Goal: Information Seeking & Learning: Find contact information

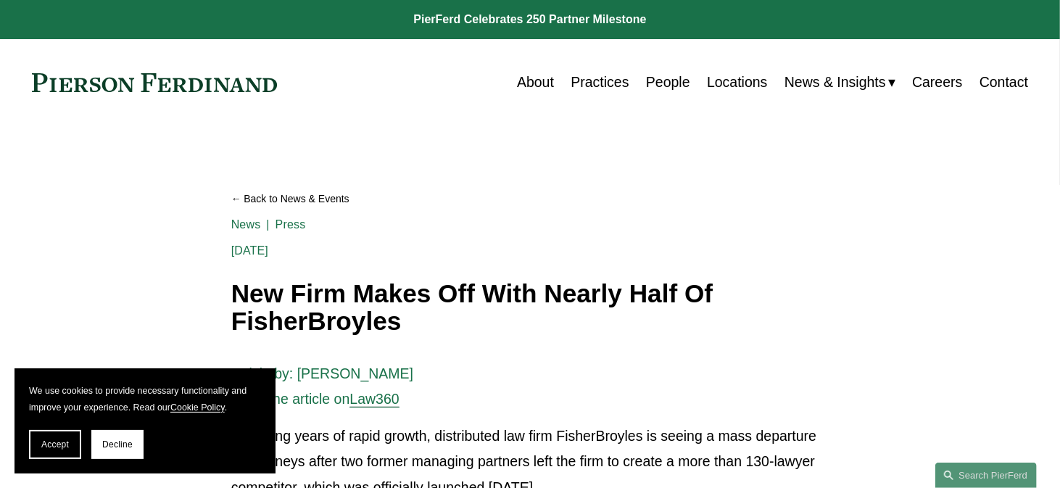
click at [670, 78] on link "People" at bounding box center [668, 82] width 44 height 28
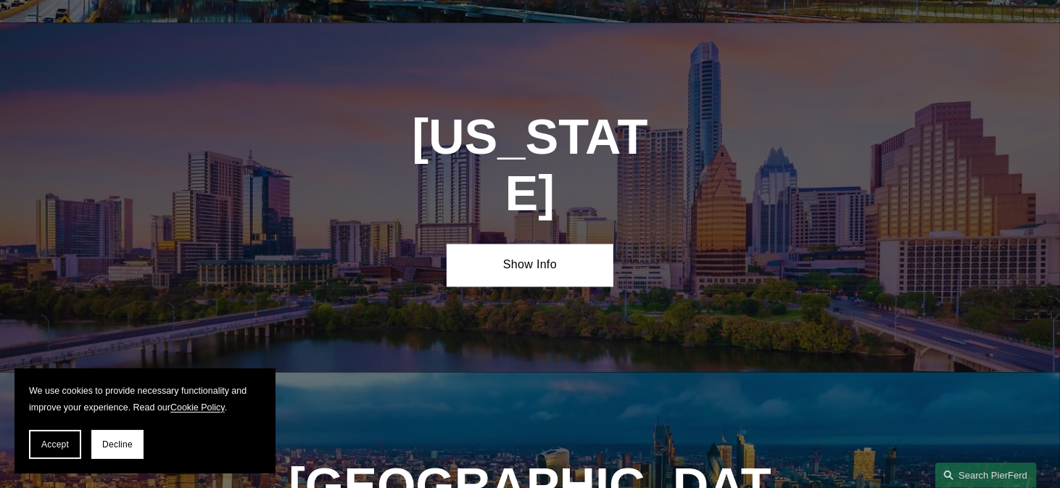
scroll to position [4931, 0]
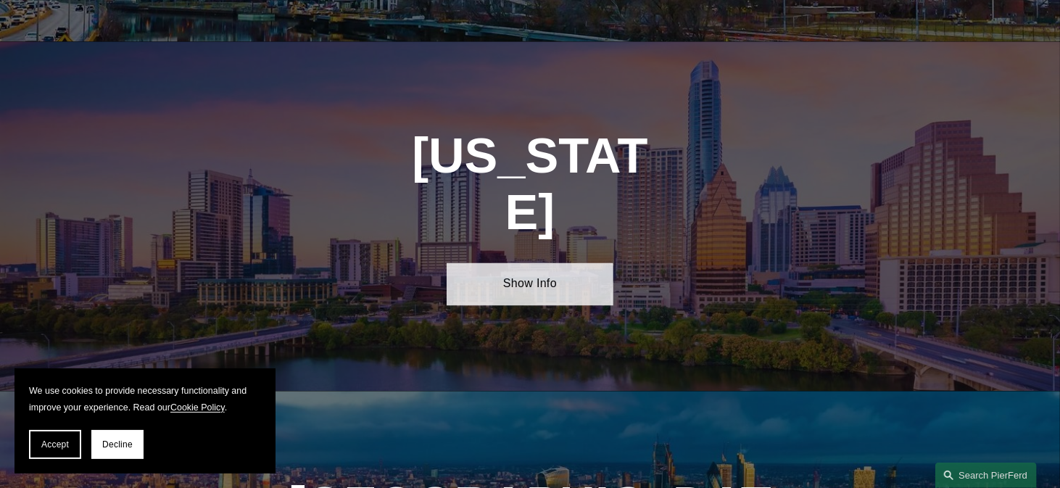
click at [555, 263] on link "Show Info" at bounding box center [530, 284] width 166 height 43
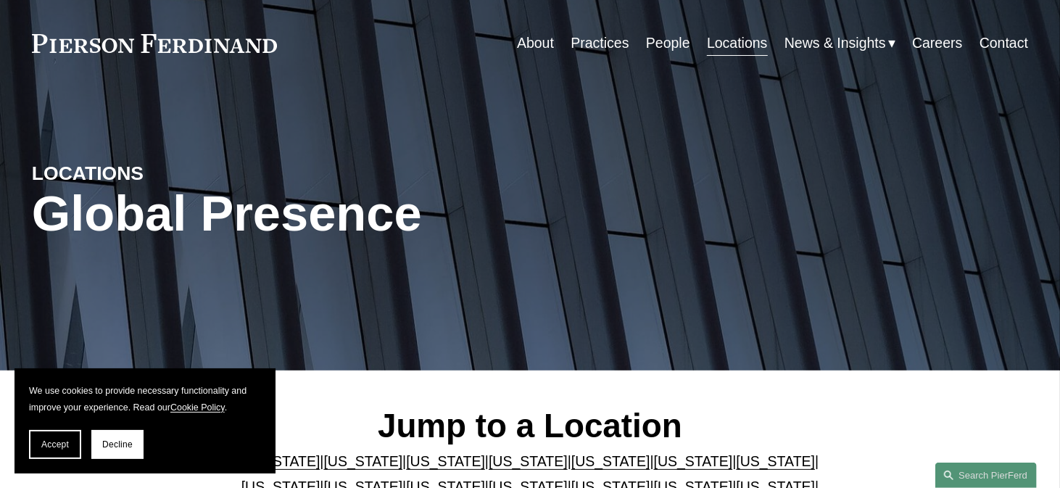
scroll to position [0, 0]
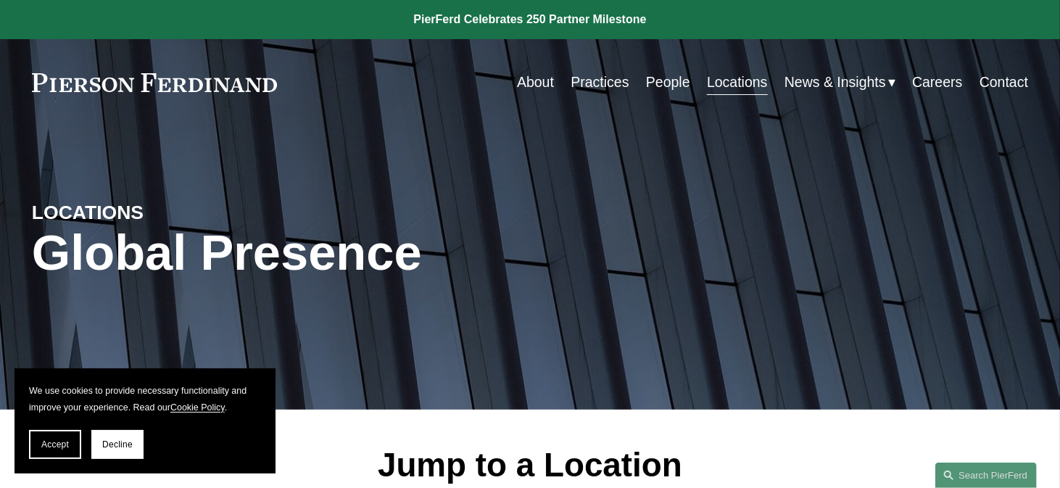
click at [592, 79] on link "Practices" at bounding box center [600, 82] width 58 height 28
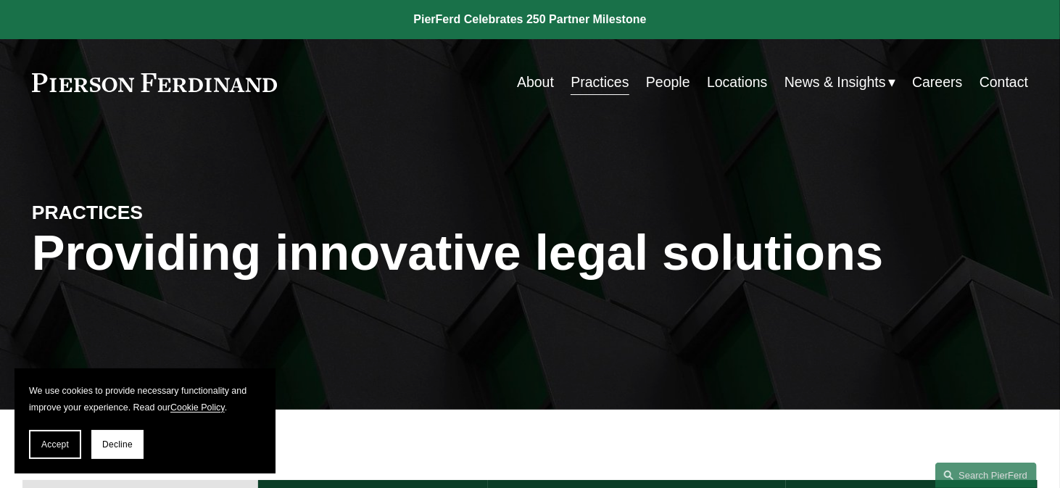
click at [676, 81] on link "People" at bounding box center [668, 82] width 44 height 28
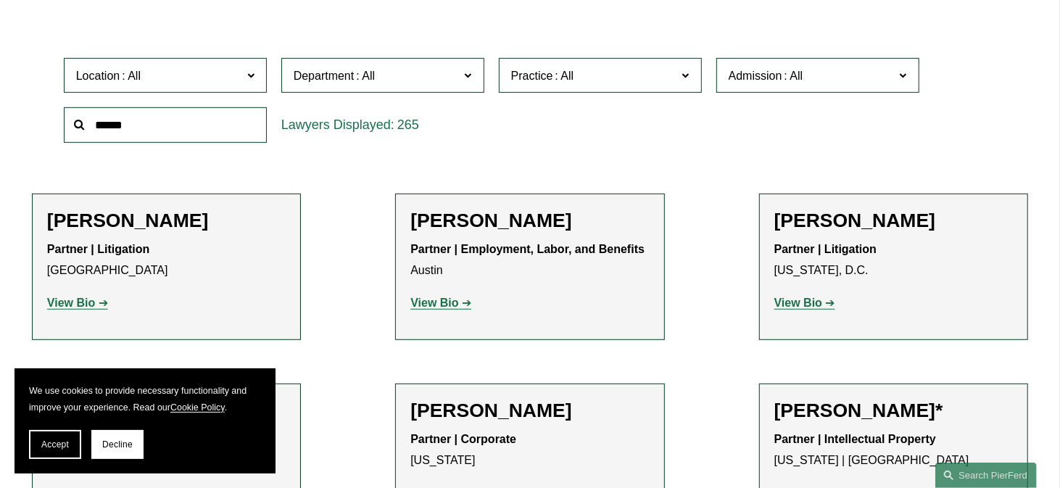
scroll to position [290, 0]
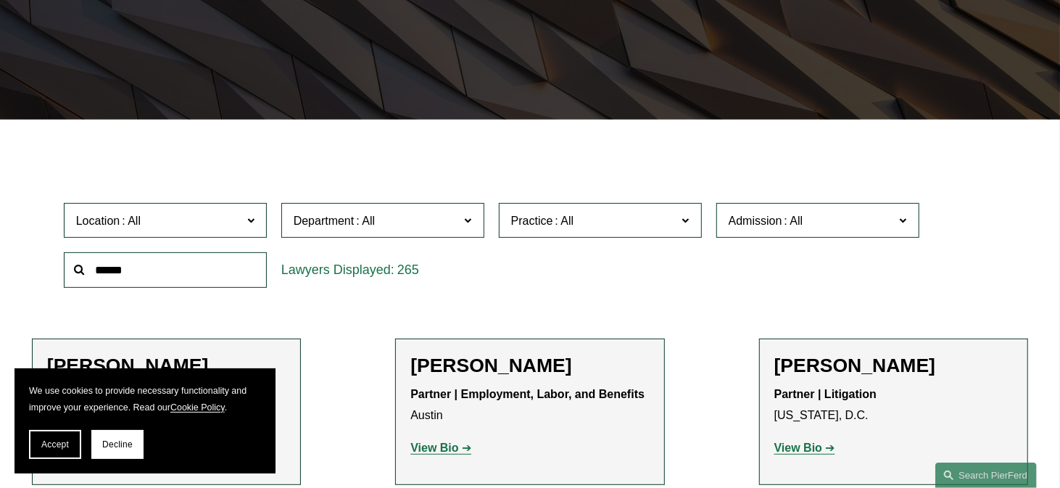
click at [222, 222] on span "Location" at bounding box center [159, 221] width 166 height 20
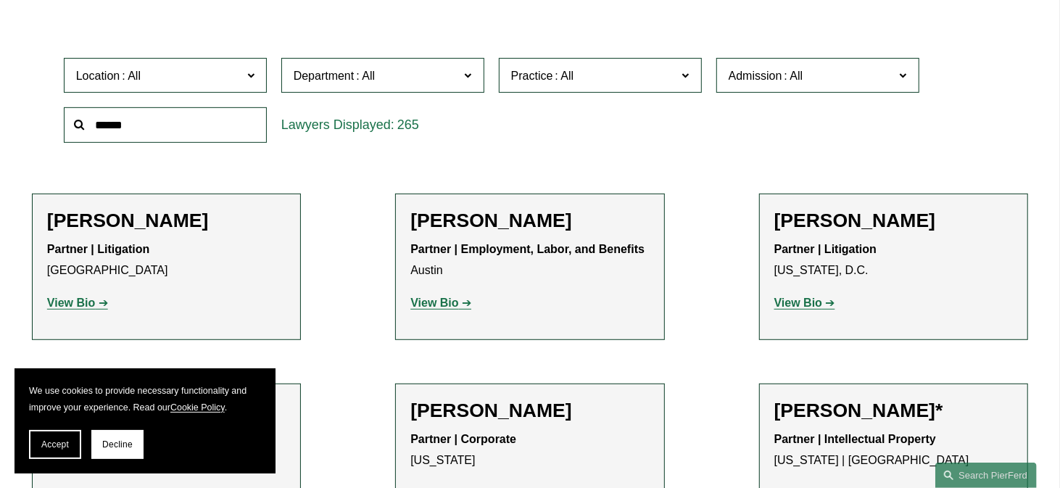
click at [0, 0] on link "Houston" at bounding box center [0, 0] width 0 height 0
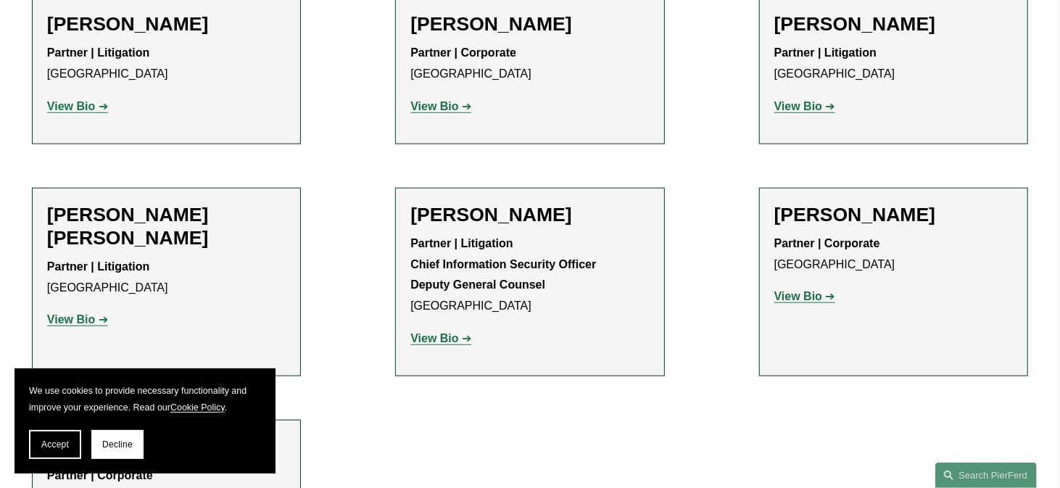
scroll to position [843, 0]
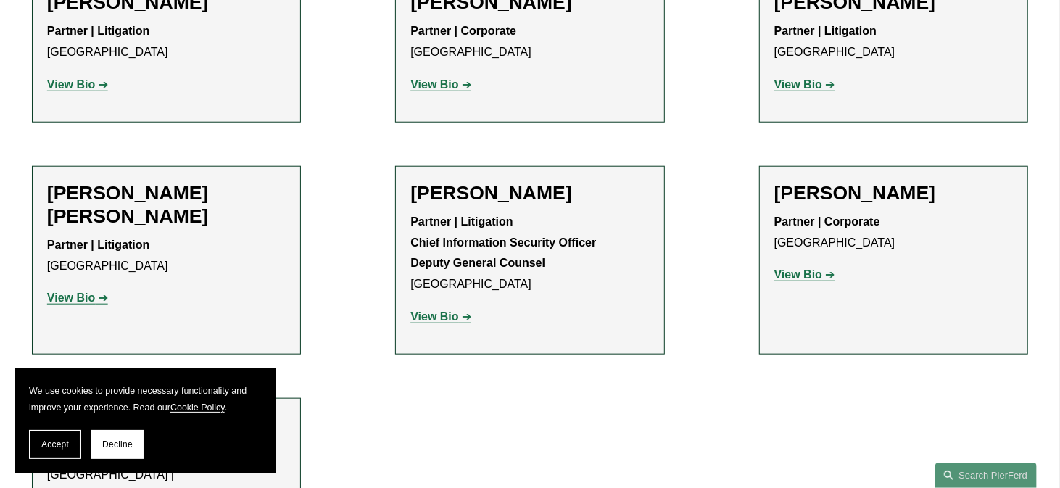
drag, startPoint x: 92, startPoint y: 273, endPoint x: 331, endPoint y: 139, distance: 274.0
click at [331, 139] on ul "Filter Location Houston Houston All Atlanta Austin Bellevue Boston Charlotte Ch…" at bounding box center [530, 82] width 1060 height 967
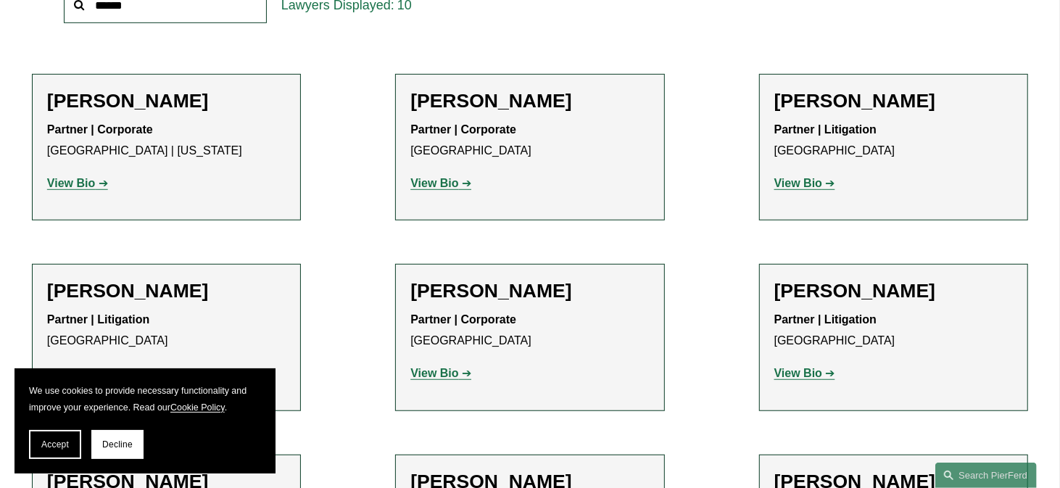
scroll to position [553, 0]
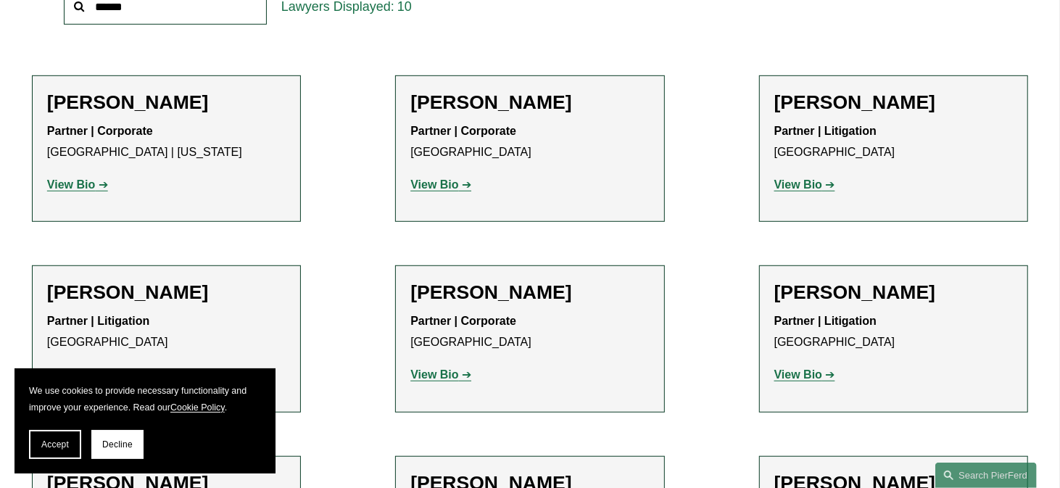
click at [808, 373] on strong "View Bio" at bounding box center [799, 374] width 48 height 12
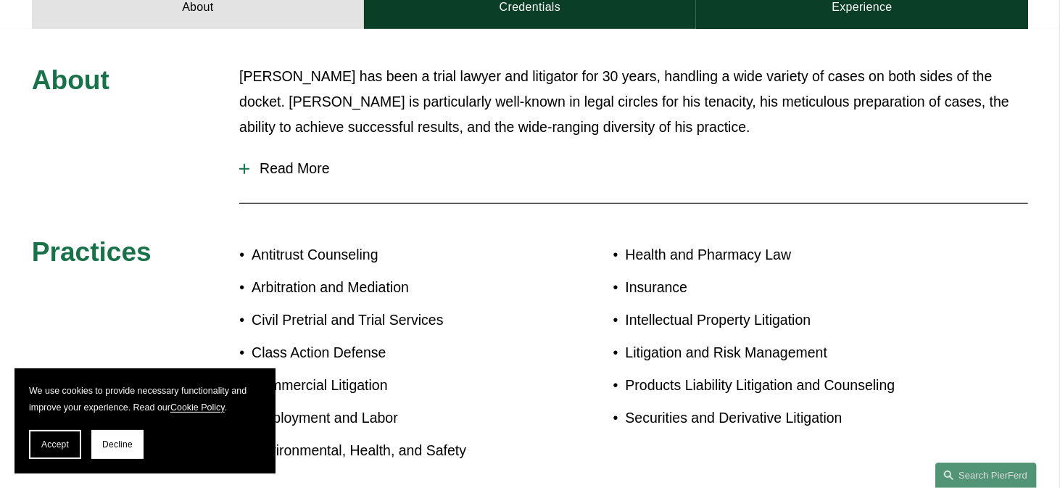
scroll to position [603, 0]
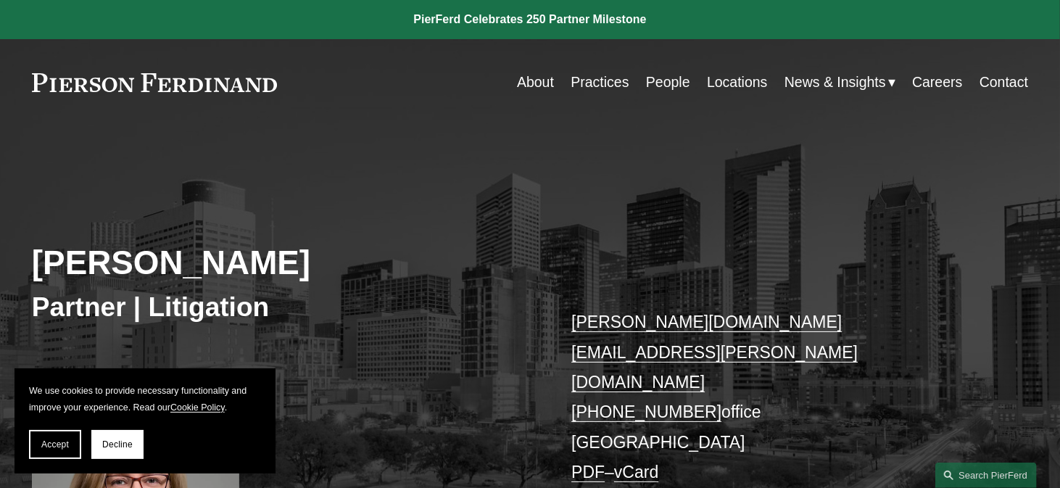
click at [653, 82] on link "People" at bounding box center [668, 82] width 44 height 28
